Goal: Information Seeking & Learning: Learn about a topic

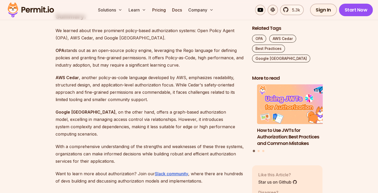
scroll to position [1331, 0]
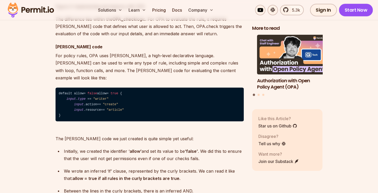
scroll to position [1950, 0]
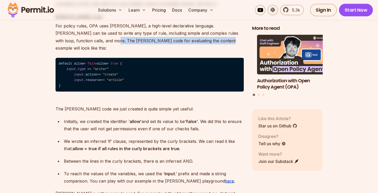
drag, startPoint x: 78, startPoint y: 90, endPoint x: 177, endPoint y: 88, distance: 100.0
click at [177, 51] on p "For policy rules, OPA uses [PERSON_NAME], a high-level declarative language. [P…" at bounding box center [150, 36] width 188 height 29
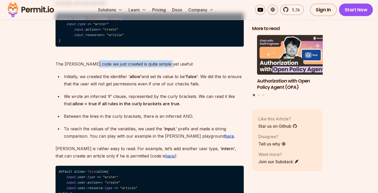
drag, startPoint x: 99, startPoint y: 112, endPoint x: 165, endPoint y: 111, distance: 66.8
click at [165, 68] on p "The [PERSON_NAME] code we just created is quite simple yet useful:" at bounding box center [150, 60] width 188 height 15
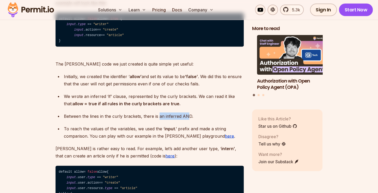
drag, startPoint x: 162, startPoint y: 164, endPoint x: 187, endPoint y: 164, distance: 24.5
click at [187, 120] on p "Between the lines in the curly brackets, there is an inferred AND." at bounding box center [154, 115] width 180 height 7
drag, startPoint x: 74, startPoint y: 161, endPoint x: 187, endPoint y: 163, distance: 113.8
click at [187, 120] on p "Between the lines in the curly brackets, there is an inferred AND." at bounding box center [154, 115] width 180 height 7
drag, startPoint x: 91, startPoint y: 175, endPoint x: 146, endPoint y: 176, distance: 55.3
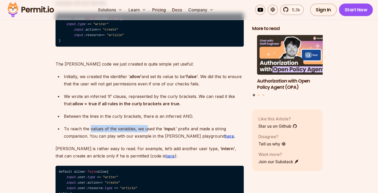
click at [146, 140] on p "To reach the values of the variables, we used the ‘ input .’ prefix and made a …" at bounding box center [154, 132] width 180 height 15
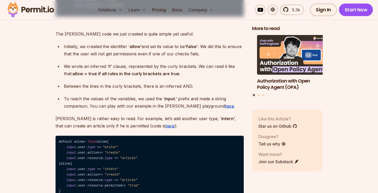
click at [165, 101] on strong "input" at bounding box center [170, 98] width 10 height 5
drag, startPoint x: 155, startPoint y: 146, endPoint x: 174, endPoint y: 145, distance: 19.1
click at [174, 110] on p "To reach the values of the variables, we used the ‘ input .’ prefix and made a …" at bounding box center [154, 102] width 180 height 15
drag, startPoint x: 88, startPoint y: 147, endPoint x: 139, endPoint y: 146, distance: 50.6
click at [139, 110] on p "To reach the values of the variables, we used the ‘ input .’ prefix and made a …" at bounding box center [154, 102] width 180 height 15
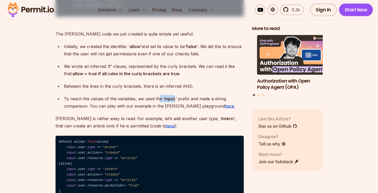
drag, startPoint x: 139, startPoint y: 146, endPoint x: 173, endPoint y: 145, distance: 34.0
click at [173, 110] on p "To reach the values of the variables, we used the ‘ input .’ prefix and made a …" at bounding box center [154, 102] width 180 height 15
drag, startPoint x: 91, startPoint y: 151, endPoint x: 176, endPoint y: 152, distance: 84.8
click at [176, 110] on p "To reach the values of the variables, we used the ‘ input .’ prefix and made a …" at bounding box center [154, 102] width 180 height 15
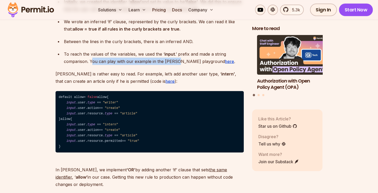
scroll to position [2099, 0]
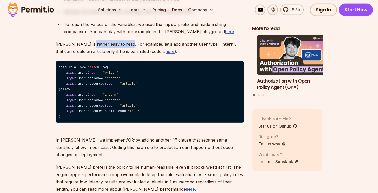
drag, startPoint x: 88, startPoint y: 91, endPoint x: 126, endPoint y: 90, distance: 37.6
click at [126, 55] on p "[PERSON_NAME] is rather easy to read. For example, let’s add another user type,…" at bounding box center [150, 47] width 188 height 15
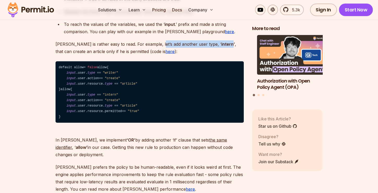
drag, startPoint x: 126, startPoint y: 90, endPoint x: 205, endPoint y: 93, distance: 79.4
click at [205, 55] on p "[PERSON_NAME] is rather easy to read. For example, let’s add another user type,…" at bounding box center [150, 47] width 188 height 15
drag, startPoint x: 205, startPoint y: 93, endPoint x: 234, endPoint y: 92, distance: 29.0
click at [234, 55] on p "[PERSON_NAME] is rather easy to read. For example, let’s add another user type,…" at bounding box center [150, 47] width 188 height 15
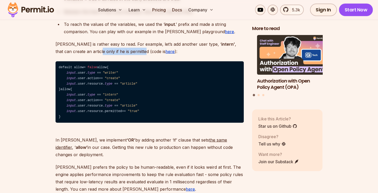
drag, startPoint x: 72, startPoint y: 99, endPoint x: 116, endPoint y: 97, distance: 43.4
click at [116, 55] on p "[PERSON_NAME] is rather easy to read. For example, let’s add another user type,…" at bounding box center [150, 47] width 188 height 15
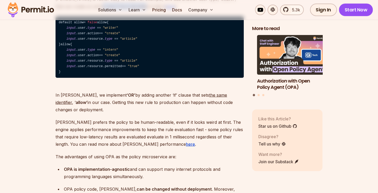
scroll to position [2159, 0]
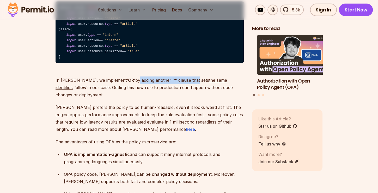
drag, startPoint x: 114, startPoint y: 137, endPoint x: 174, endPoint y: 137, distance: 60.3
click at [174, 98] on p "In [PERSON_NAME], we implement ‘OR’ by adding another ‘if’ clause that sets the…" at bounding box center [150, 83] width 188 height 29
click at [140, 98] on p "In [PERSON_NAME], we implement ‘OR’ by adding another ‘if’ clause that sets the…" at bounding box center [150, 83] width 188 height 29
drag, startPoint x: 102, startPoint y: 138, endPoint x: 223, endPoint y: 138, distance: 120.6
click at [223, 98] on p "In [PERSON_NAME], we implement ‘OR’ by adding another ‘if’ clause that sets the…" at bounding box center [150, 83] width 188 height 29
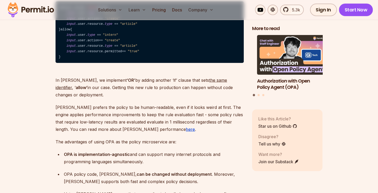
drag, startPoint x: 223, startPoint y: 138, endPoint x: 235, endPoint y: 137, distance: 12.0
click at [88, 90] on strong "allow’" at bounding box center [82, 87] width 12 height 5
drag, startPoint x: 76, startPoint y: 146, endPoint x: 103, endPoint y: 146, distance: 27.2
click at [103, 98] on p "In [PERSON_NAME], we implement ‘OR’ by adding another ‘if’ clause that sets the…" at bounding box center [150, 83] width 188 height 29
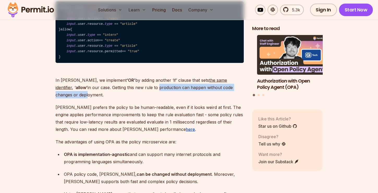
drag, startPoint x: 103, startPoint y: 146, endPoint x: 226, endPoint y: 146, distance: 122.9
click at [226, 98] on p "In [PERSON_NAME], we implement ‘OR’ by adding another ‘if’ clause that sets the…" at bounding box center [150, 83] width 188 height 29
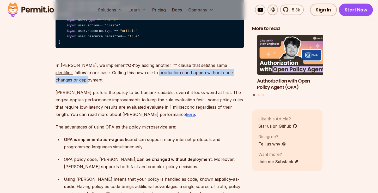
scroll to position [2189, 0]
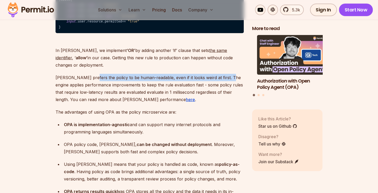
drag, startPoint x: 90, startPoint y: 128, endPoint x: 227, endPoint y: 127, distance: 136.5
click at [227, 103] on p "[PERSON_NAME] prefers the policy to be human-readable, even if it looks weird a…" at bounding box center [150, 88] width 188 height 29
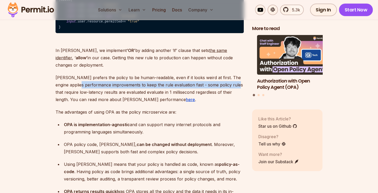
drag, startPoint x: 71, startPoint y: 135, endPoint x: 226, endPoint y: 133, distance: 154.3
click at [226, 103] on p "[PERSON_NAME] prefers the policy to be human-readable, even if it looks weird a…" at bounding box center [150, 88] width 188 height 29
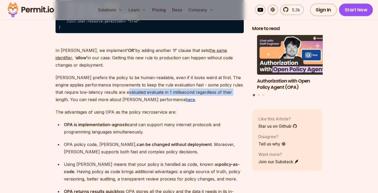
drag, startPoint x: 122, startPoint y: 140, endPoint x: 225, endPoint y: 144, distance: 103.2
click at [225, 103] on p "[PERSON_NAME] prefers the policy to be human-readable, even if it looks weird a…" at bounding box center [150, 88] width 188 height 29
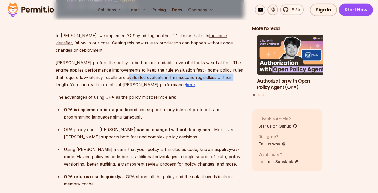
scroll to position [2233, 0]
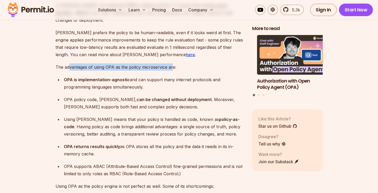
drag, startPoint x: 93, startPoint y: 119, endPoint x: 173, endPoint y: 117, distance: 79.4
click at [173, 71] on p "The advantages of using OPA as the policy microservice are:" at bounding box center [150, 66] width 188 height 7
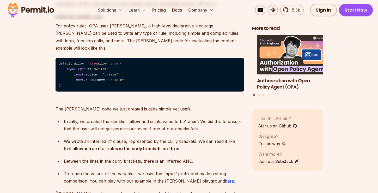
scroll to position [1860, 0]
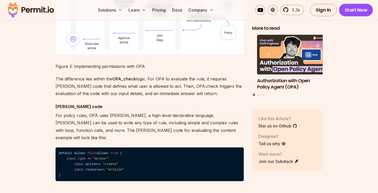
click at [260, 93] on div "Implementing Database Permissions Policy Engine Showdown - OPA vs. OpenFGA vs. …" at bounding box center [287, 66] width 70 height 62
click at [258, 94] on button "Go to slide 2" at bounding box center [259, 95] width 2 height 2
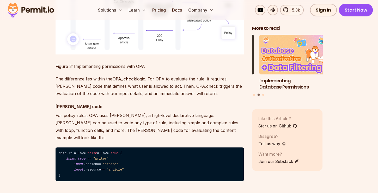
click at [267, 92] on div "Implementing Database Permissions Policy Engine Showdown - OPA vs. OpenFGA vs. …" at bounding box center [287, 66] width 70 height 62
click at [267, 93] on div "Implementing Database Permissions Policy Engine Showdown - OPA vs. OpenFGA vs. …" at bounding box center [287, 66] width 70 height 62
click at [264, 94] on button "Go to slide 3" at bounding box center [264, 95] width 2 height 2
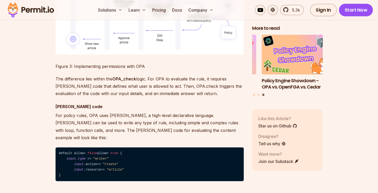
click at [254, 94] on button "Go to slide 1" at bounding box center [254, 95] width 2 height 2
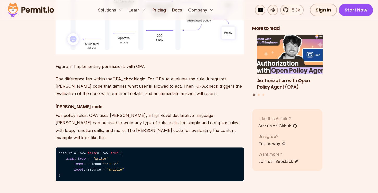
click at [288, 72] on img "1 of 3" at bounding box center [293, 55] width 78 height 44
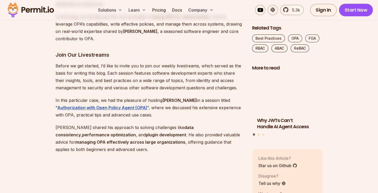
scroll to position [522, 0]
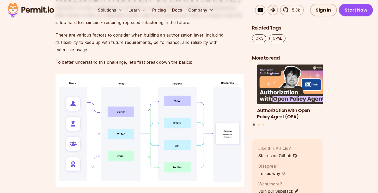
scroll to position [1860, 0]
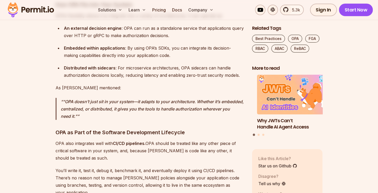
scroll to position [1074, 0]
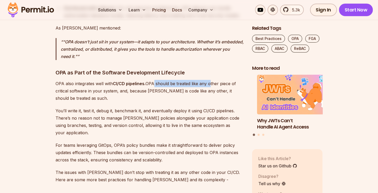
drag, startPoint x: 157, startPoint y: 62, endPoint x: 209, endPoint y: 60, distance: 51.7
click at [209, 80] on p "OPA also integrates well with CI/CD pipelines. OPA should be treated like any o…" at bounding box center [150, 91] width 188 height 22
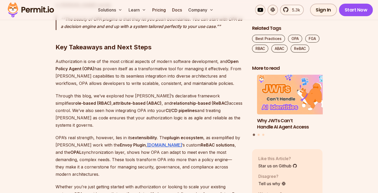
scroll to position [2535, 0]
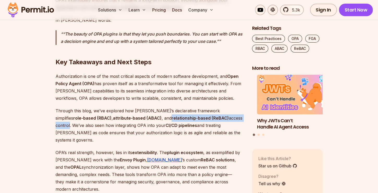
drag, startPoint x: 130, startPoint y: 52, endPoint x: 216, endPoint y: 51, distance: 85.6
click at [216, 107] on p "Through this blog, we’ve explored how OPA’s declarative framework simplifies ro…" at bounding box center [150, 125] width 188 height 37
drag, startPoint x: 217, startPoint y: 52, endPoint x: 130, endPoint y: 54, distance: 87.7
click at [130, 107] on p "Through this blog, we’ve explored how OPA’s declarative framework simplifies ro…" at bounding box center [150, 125] width 188 height 37
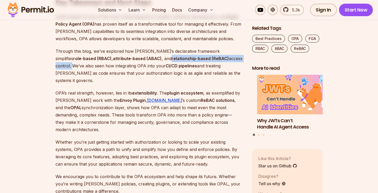
scroll to position [2610, 0]
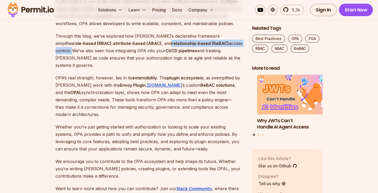
click at [93, 123] on p "Whether you’re just getting started with authorization or looking to scale your…" at bounding box center [150, 137] width 188 height 29
